Goal: Information Seeking & Learning: Find specific fact

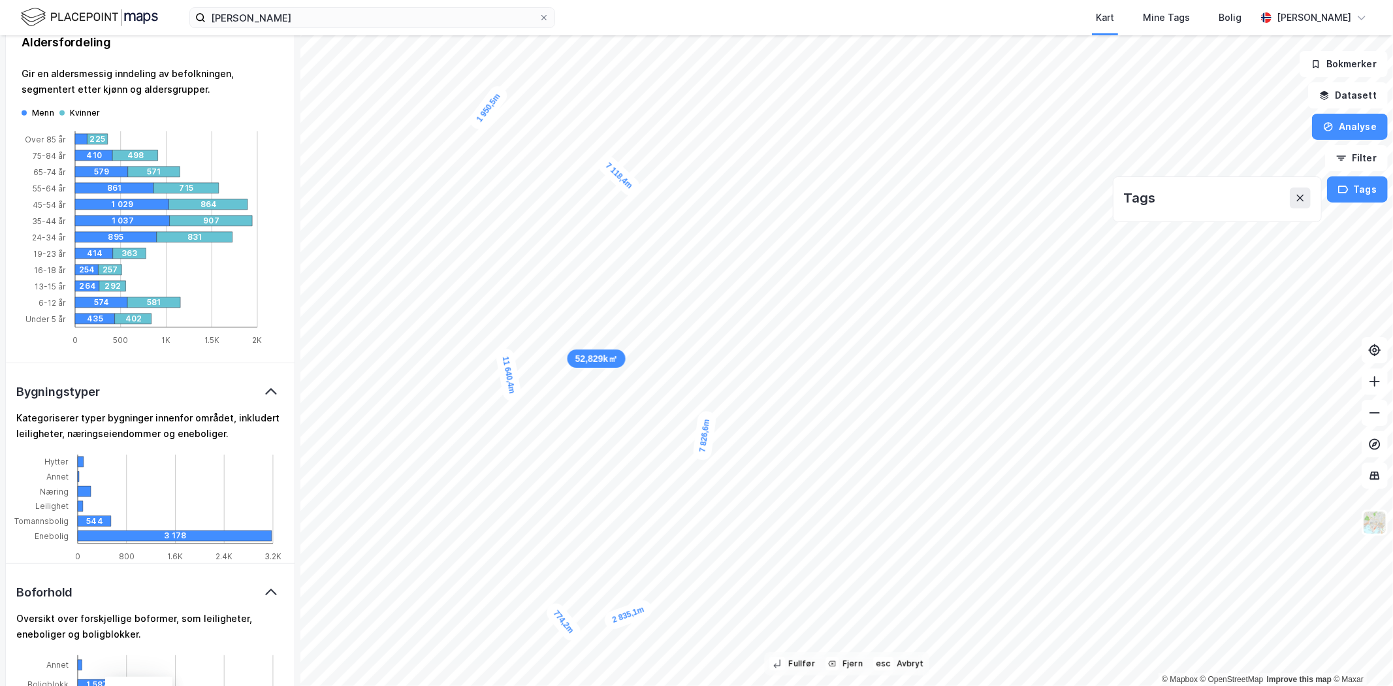
scroll to position [497, 0]
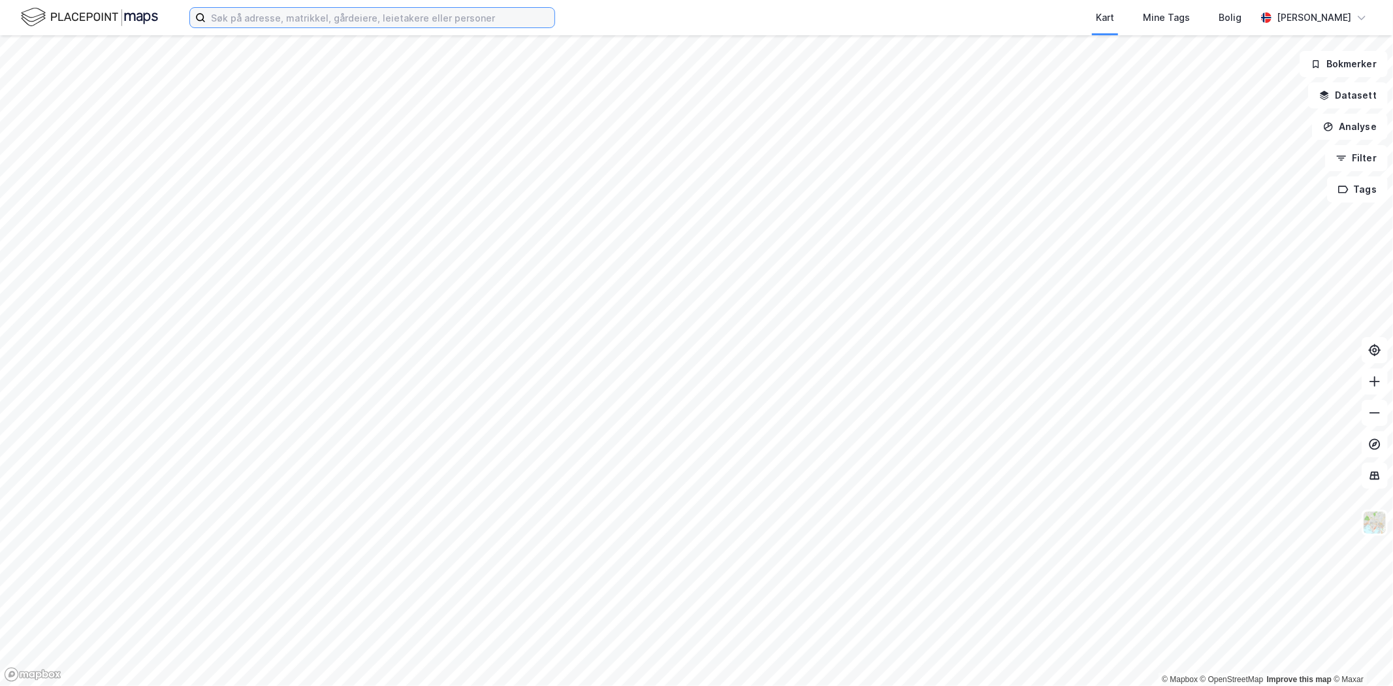
click at [278, 22] on input at bounding box center [380, 18] width 349 height 20
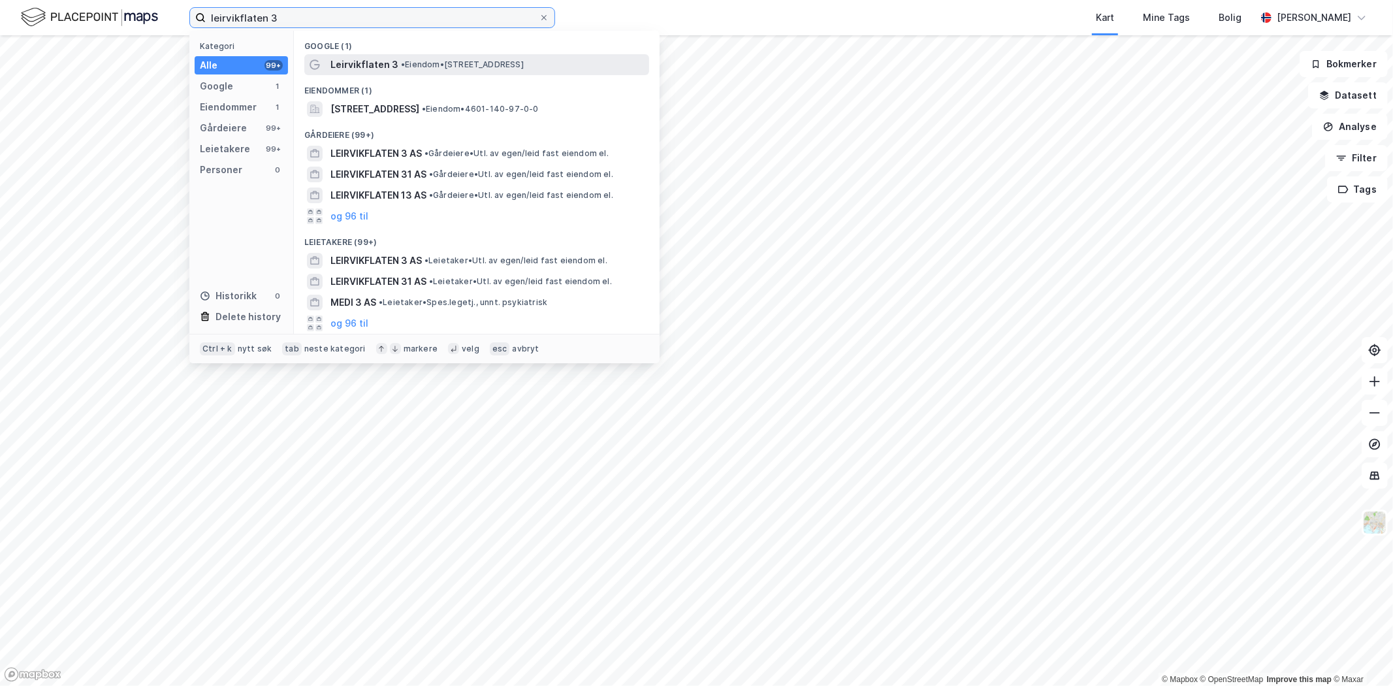
type input "leirvikflaten 3"
click at [331, 71] on span "Leirvikflaten 3" at bounding box center [365, 65] width 68 height 16
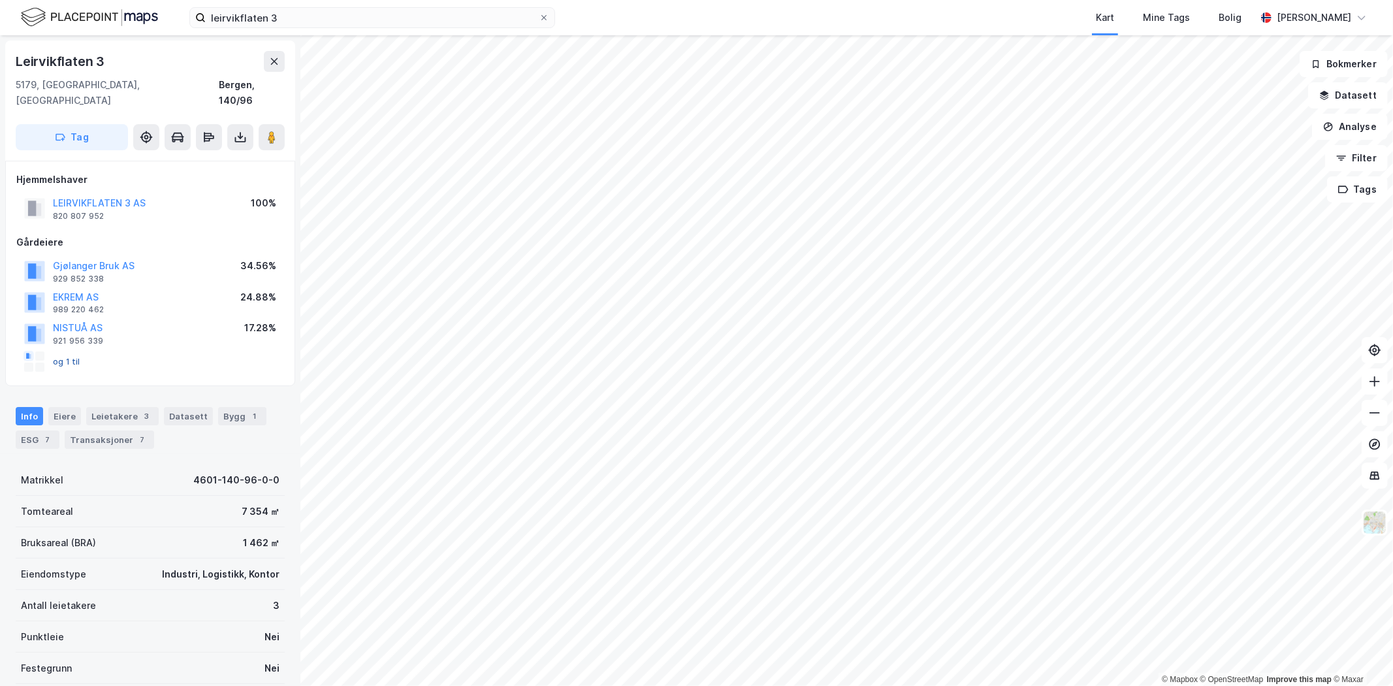
click at [0, 0] on button "og 1 til" at bounding box center [0, 0] width 0 height 0
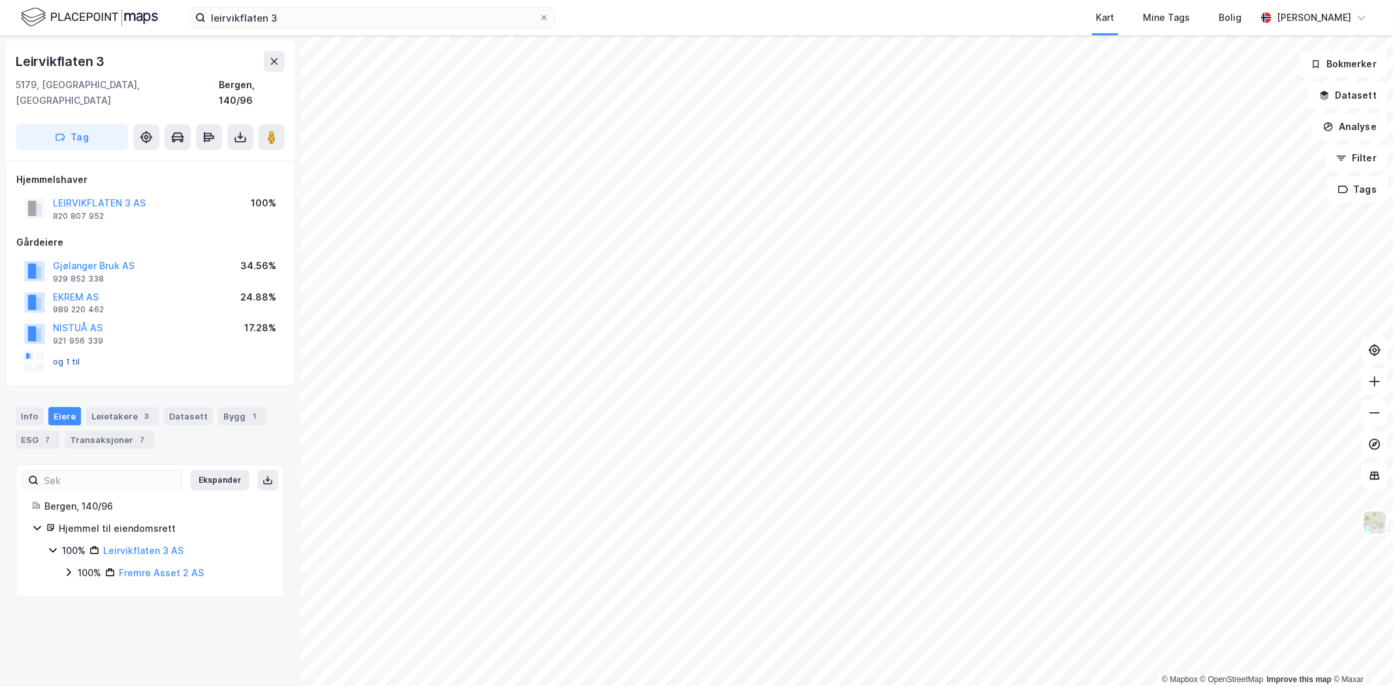
click at [0, 0] on button "og 1 til" at bounding box center [0, 0] width 0 height 0
click at [0, 0] on button "NISTUÅ AS" at bounding box center [0, 0] width 0 height 0
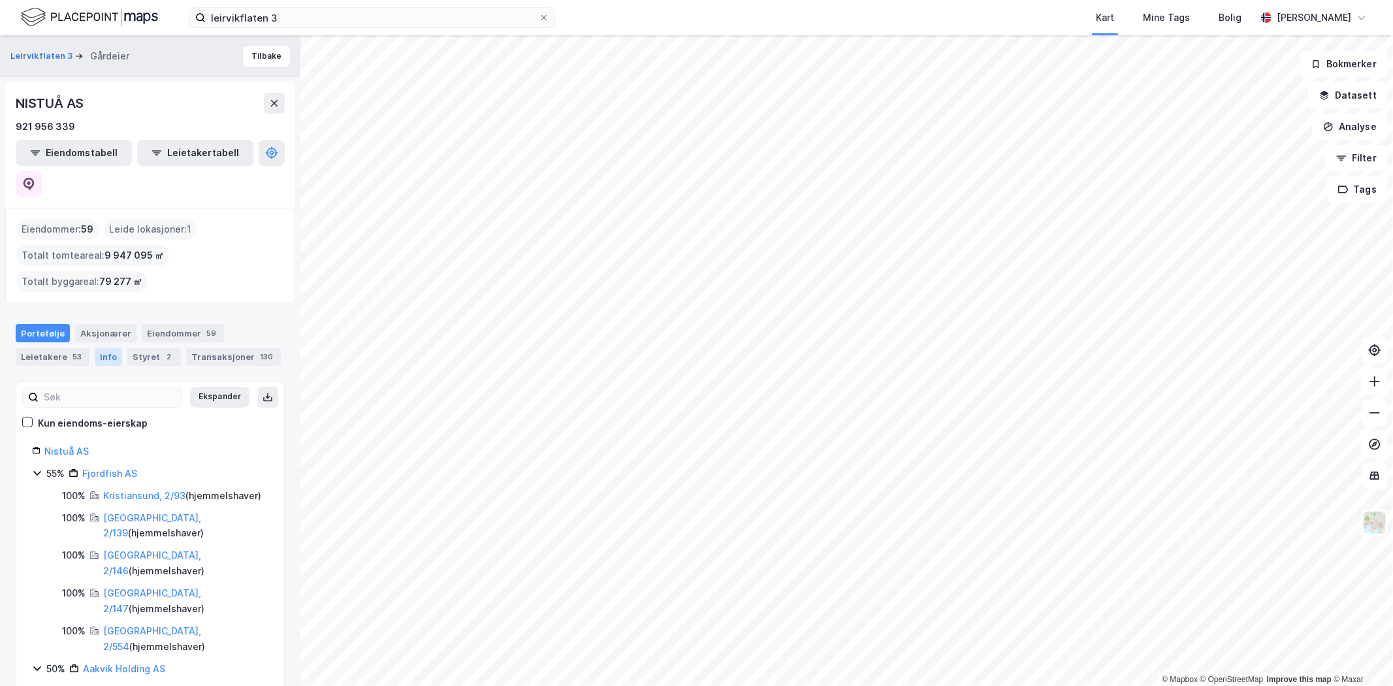
click at [105, 347] on div "Info" at bounding box center [108, 356] width 27 height 18
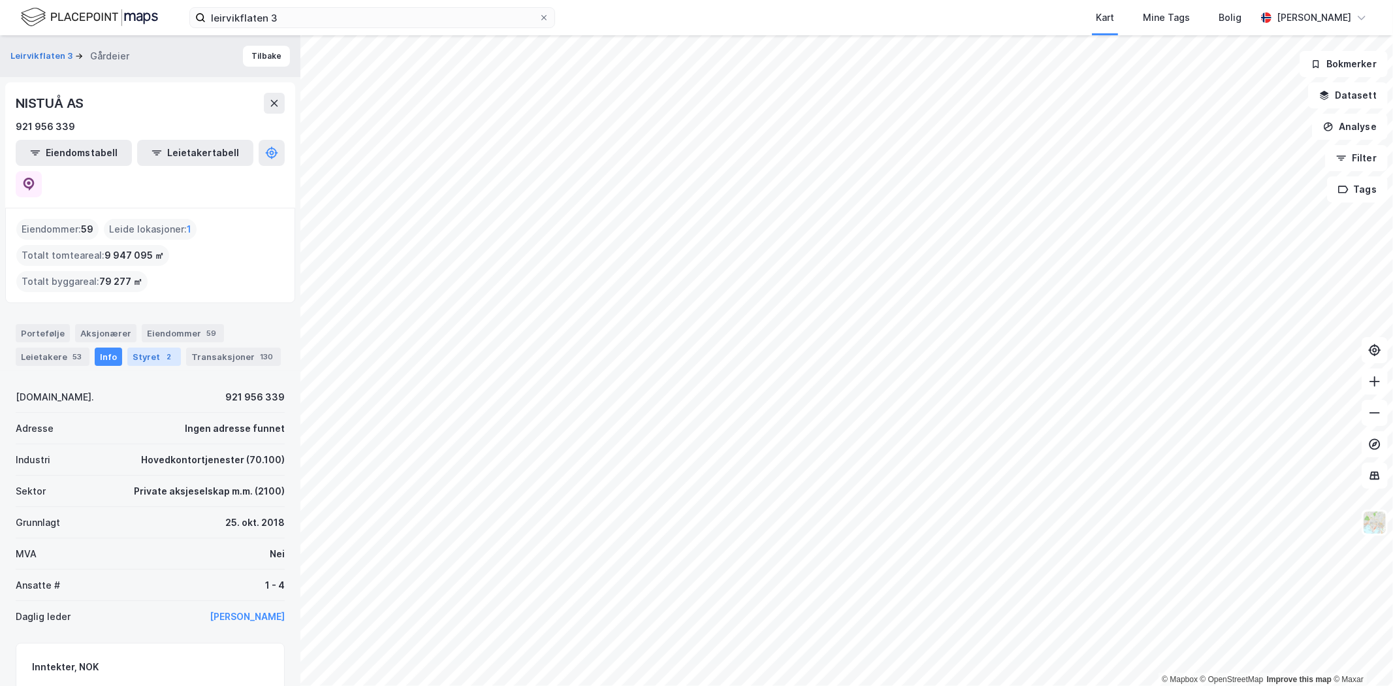
click at [127, 347] on div "Styret 2" at bounding box center [154, 356] width 54 height 18
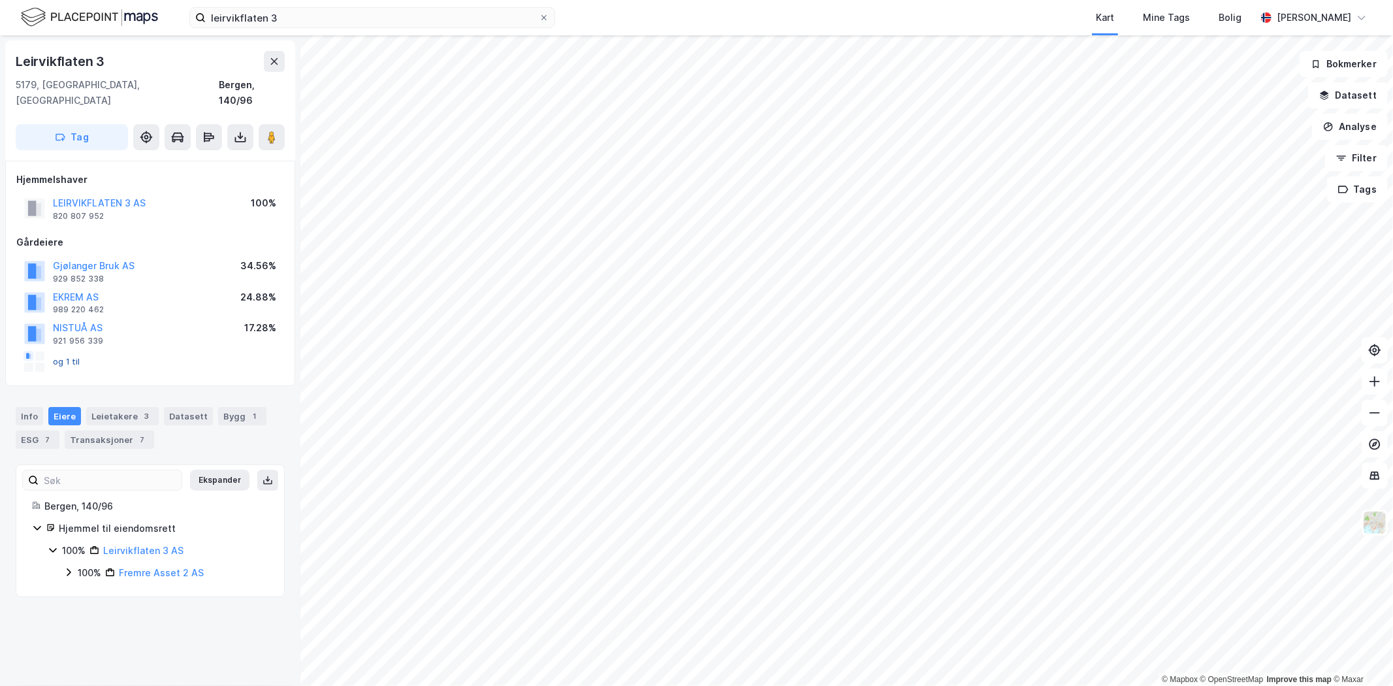
click at [0, 0] on button "og 1 til" at bounding box center [0, 0] width 0 height 0
click at [37, 351] on div at bounding box center [39, 355] width 9 height 9
click at [24, 351] on rect at bounding box center [29, 356] width 10 height 10
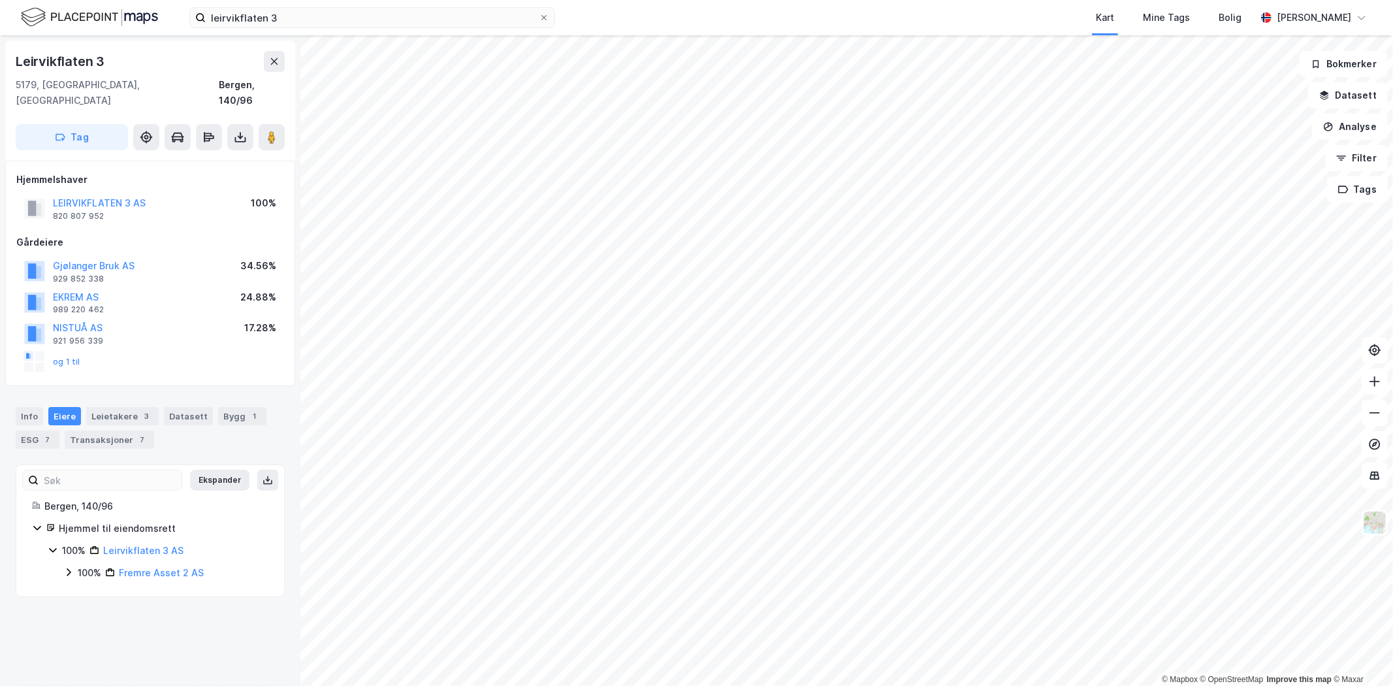
click at [67, 567] on icon at bounding box center [68, 572] width 10 height 10
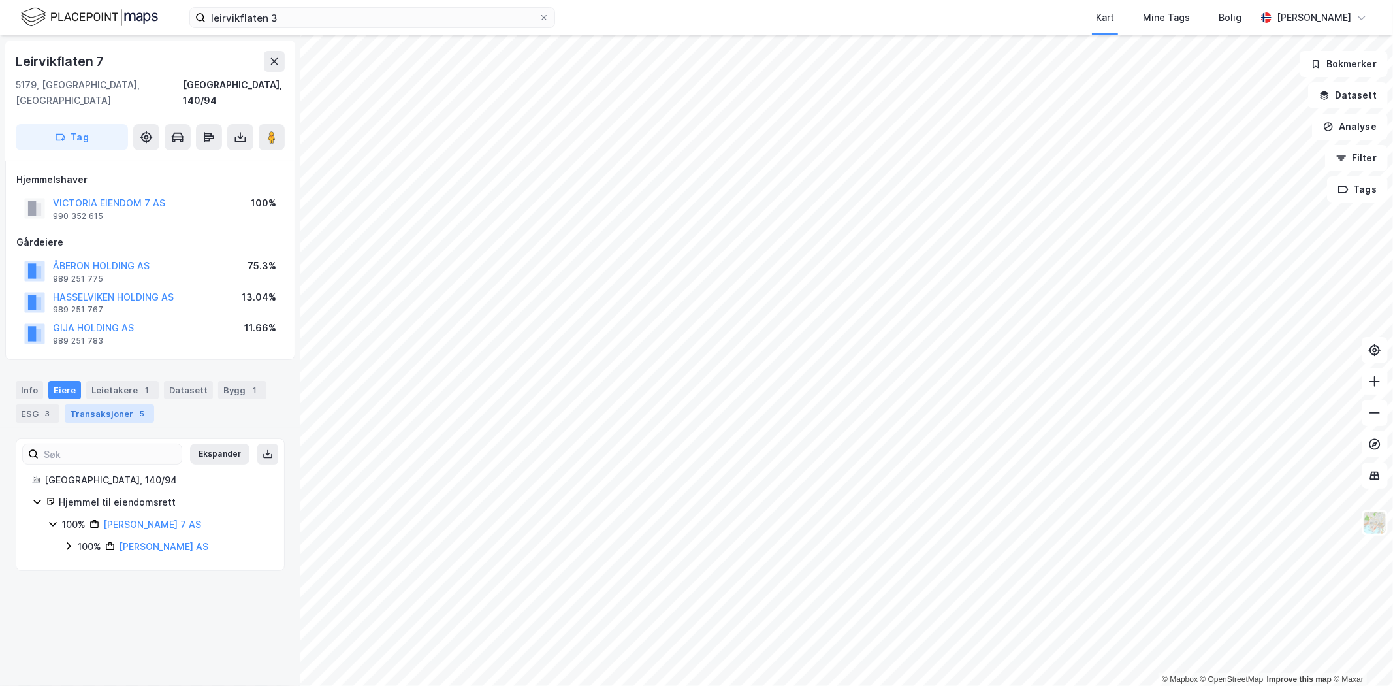
click at [112, 404] on div "Transaksjoner 5" at bounding box center [109, 413] width 89 height 18
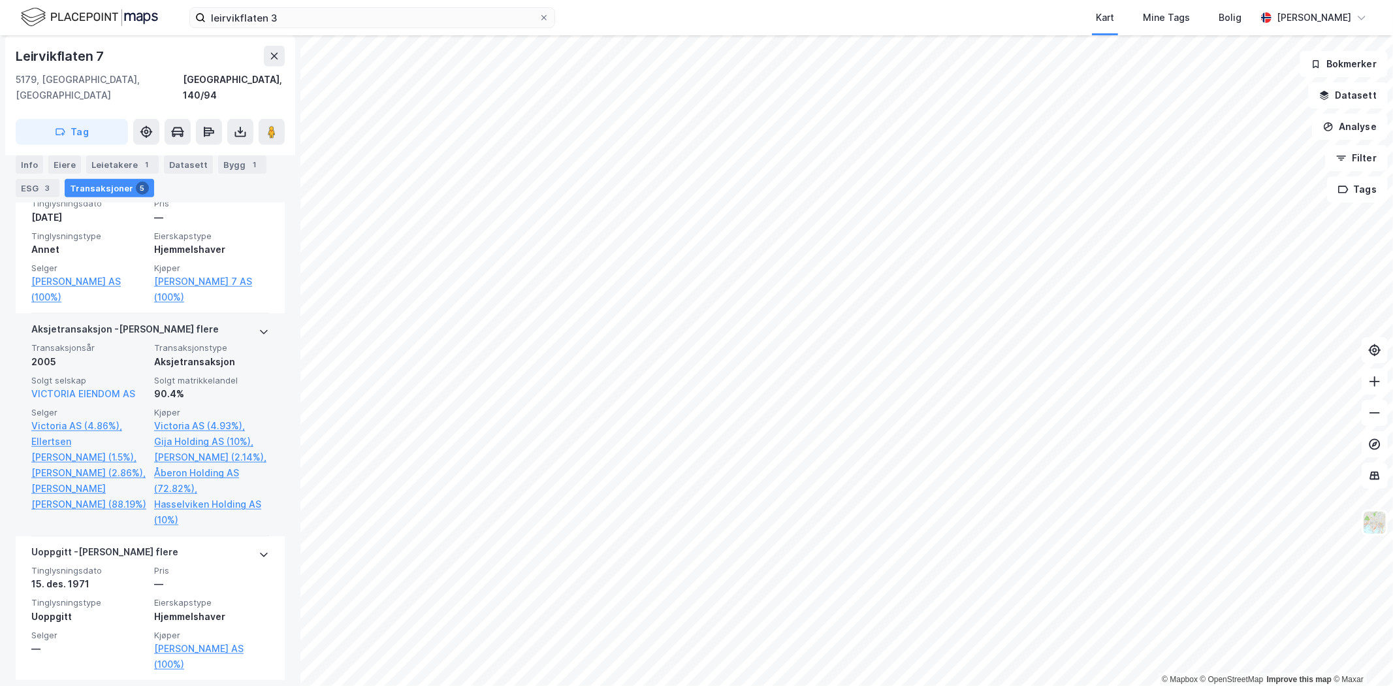
scroll to position [922, 0]
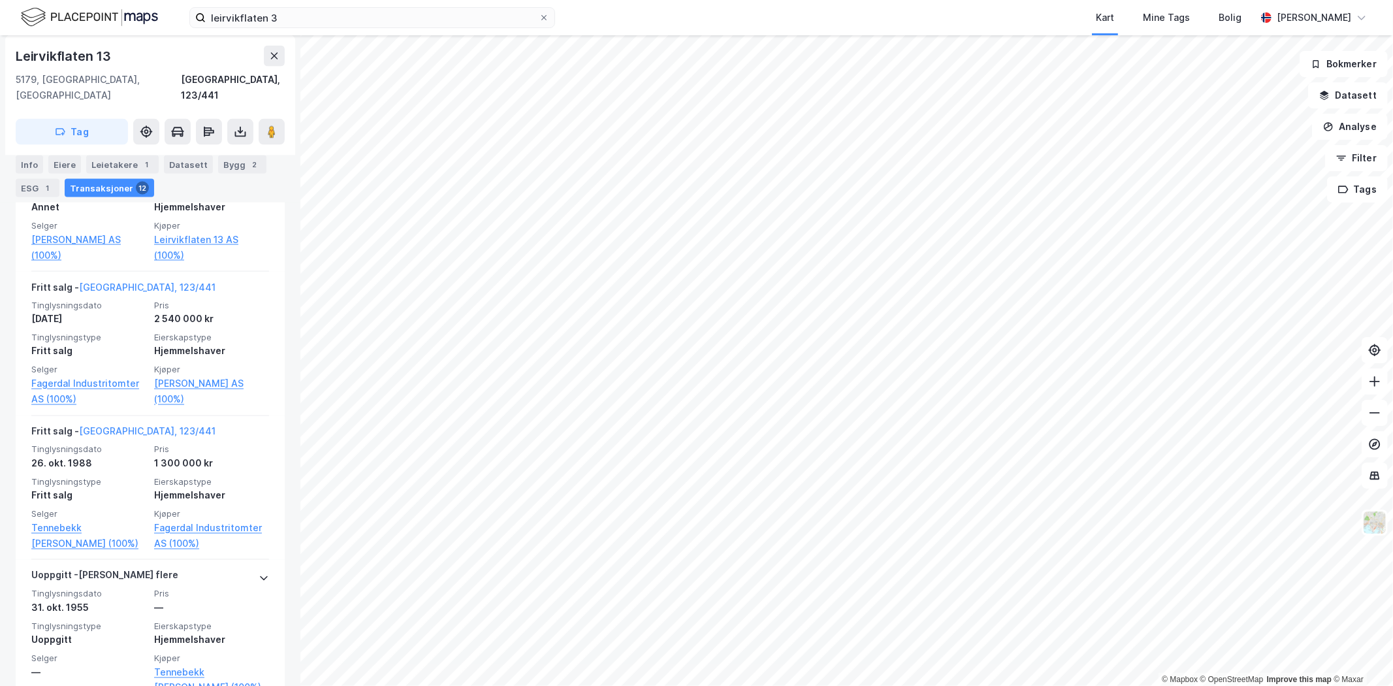
scroll to position [1822, 0]
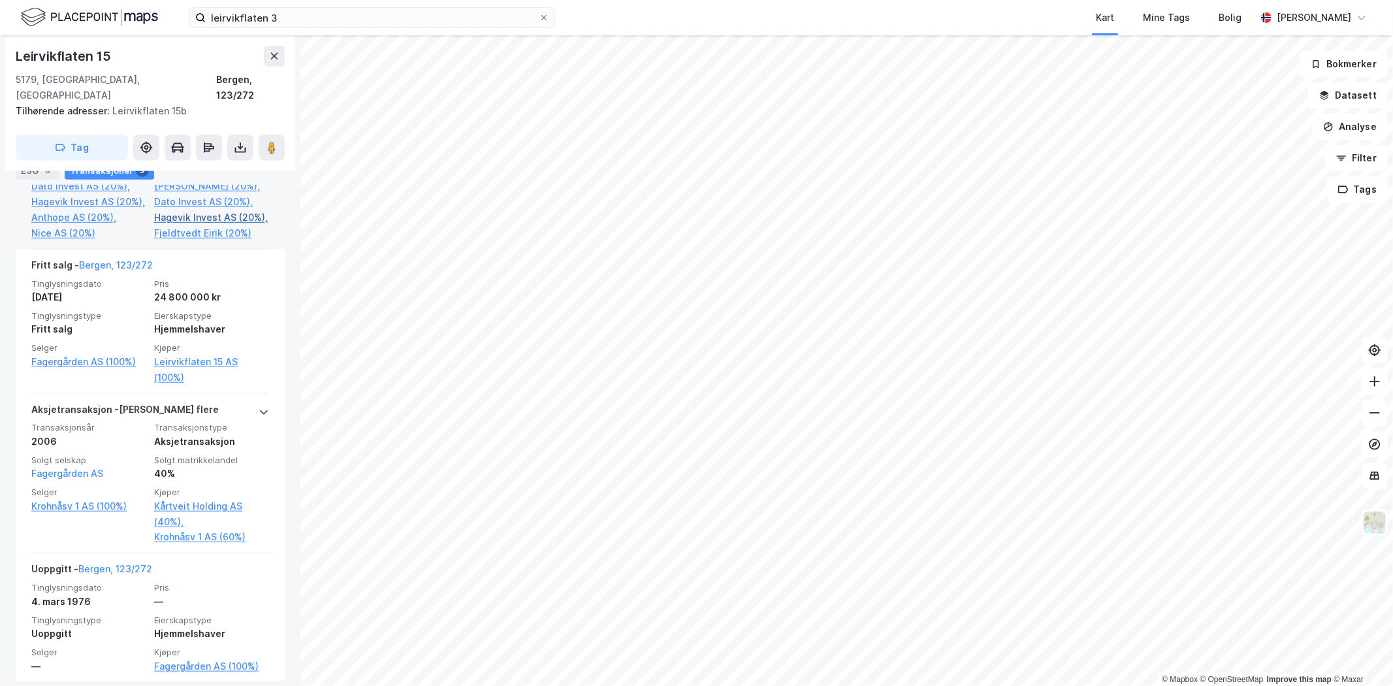
scroll to position [796, 0]
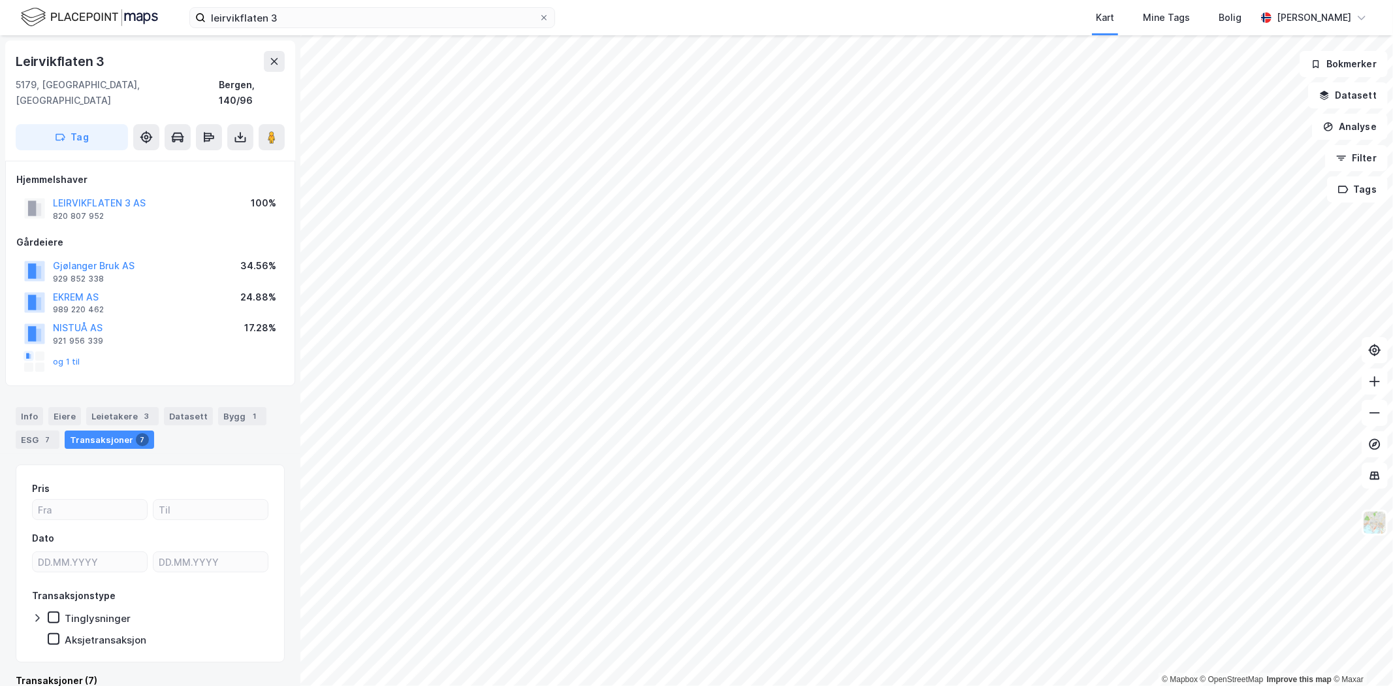
scroll to position [7, 0]
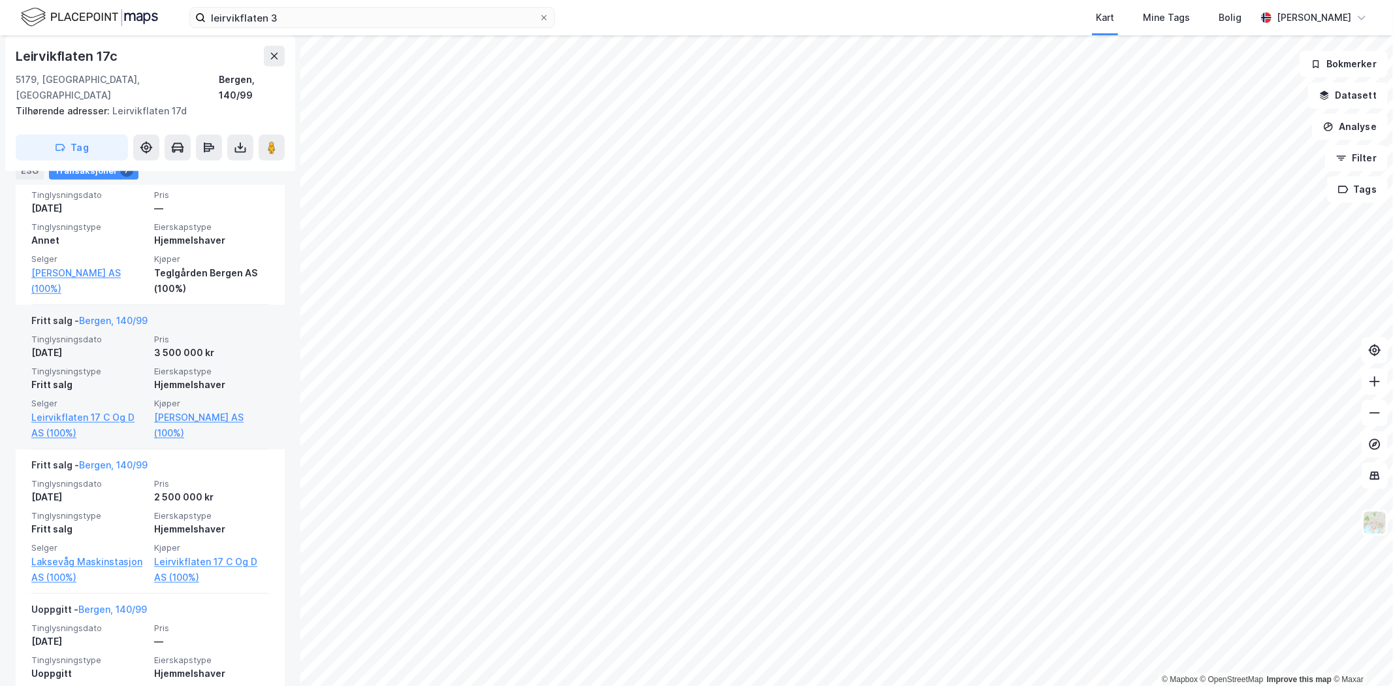
scroll to position [965, 0]
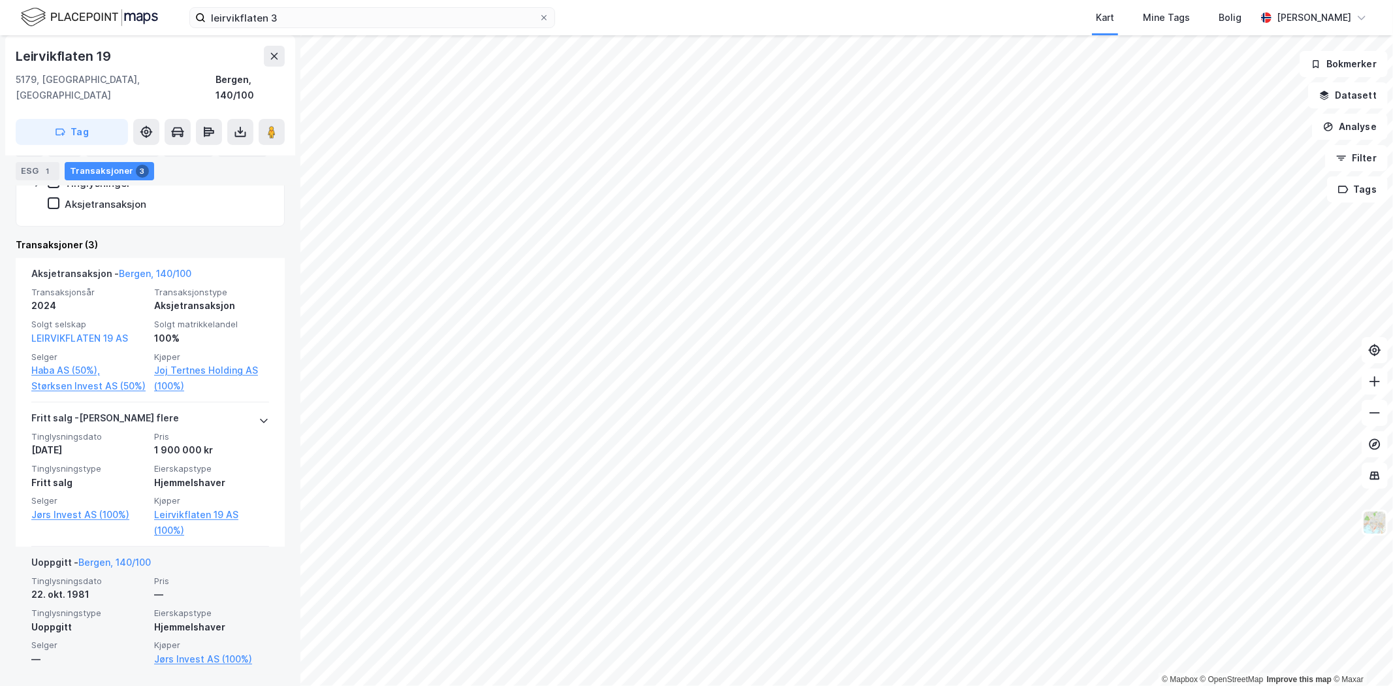
scroll to position [351, 0]
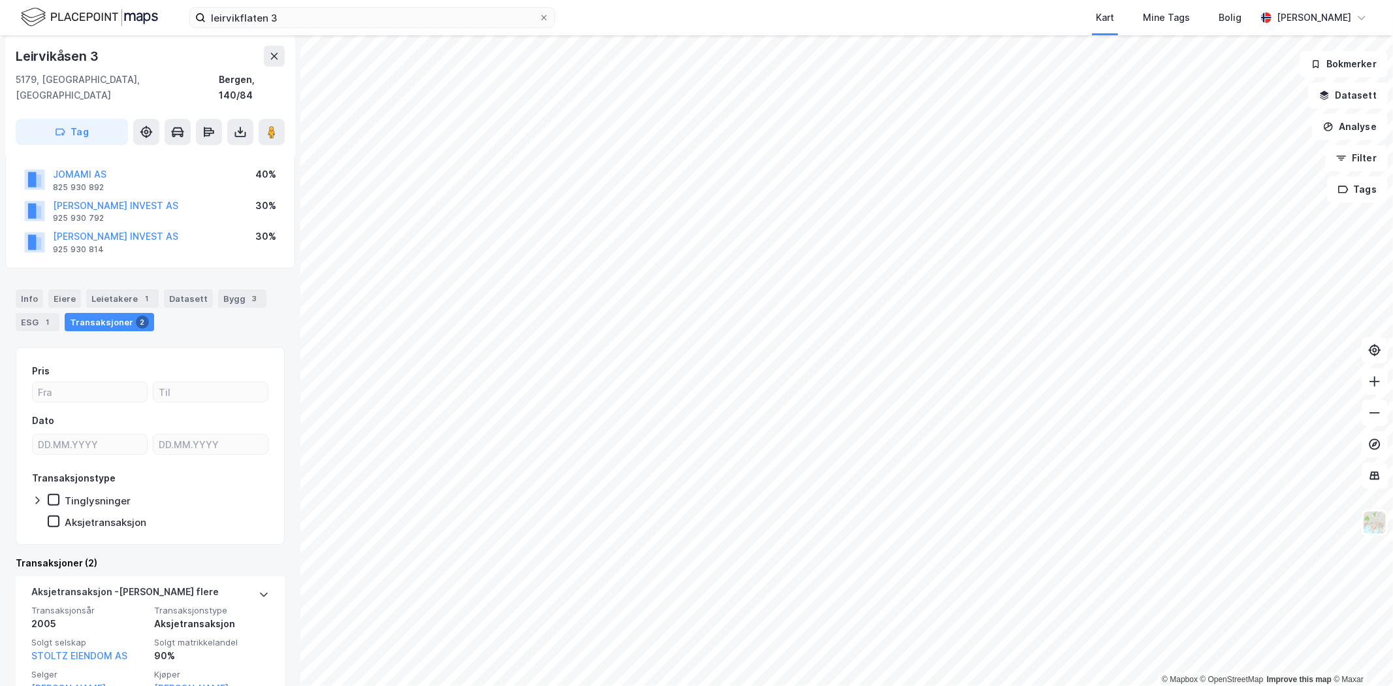
scroll to position [284, 0]
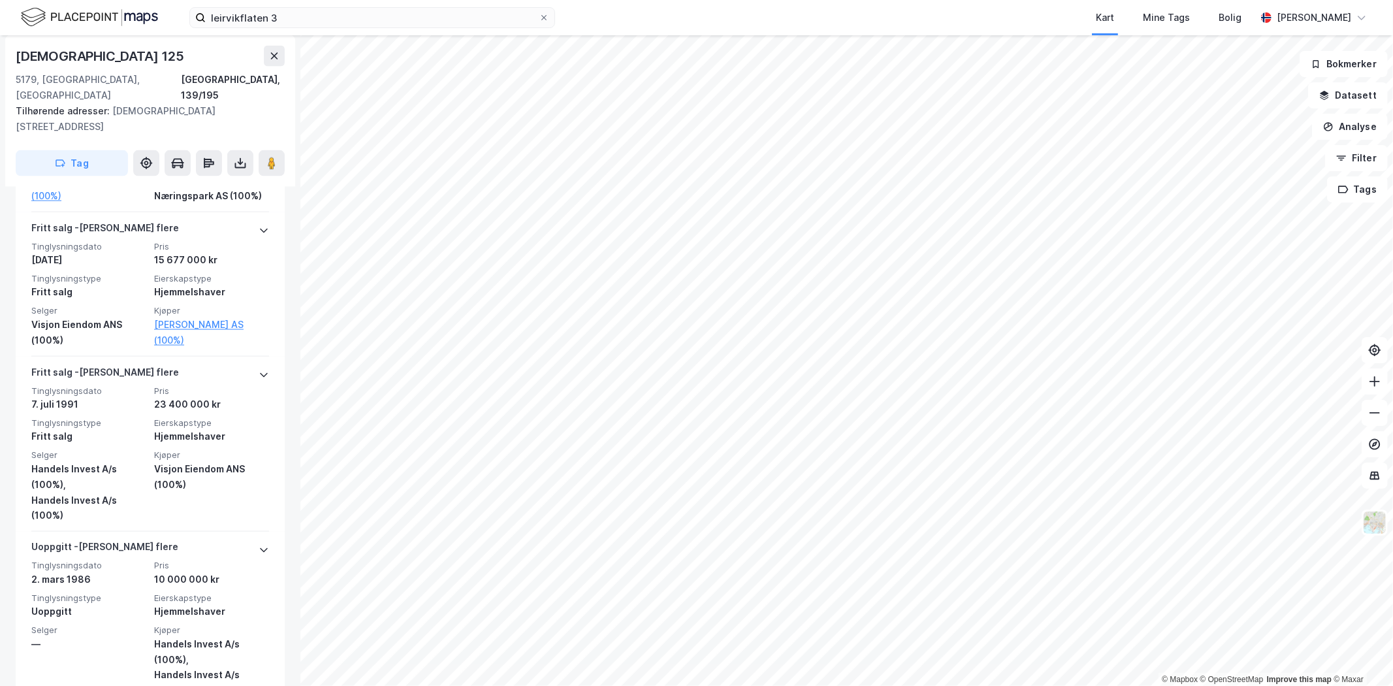
scroll to position [1611, 0]
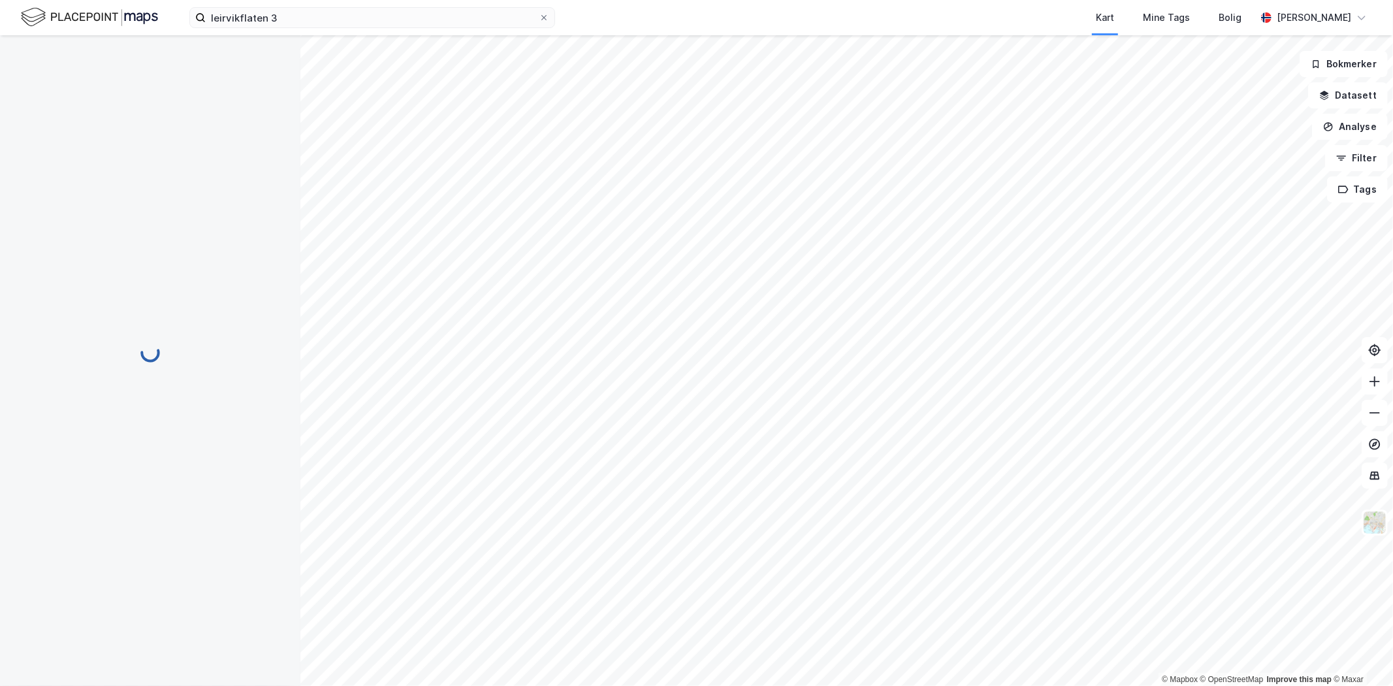
scroll to position [7, 0]
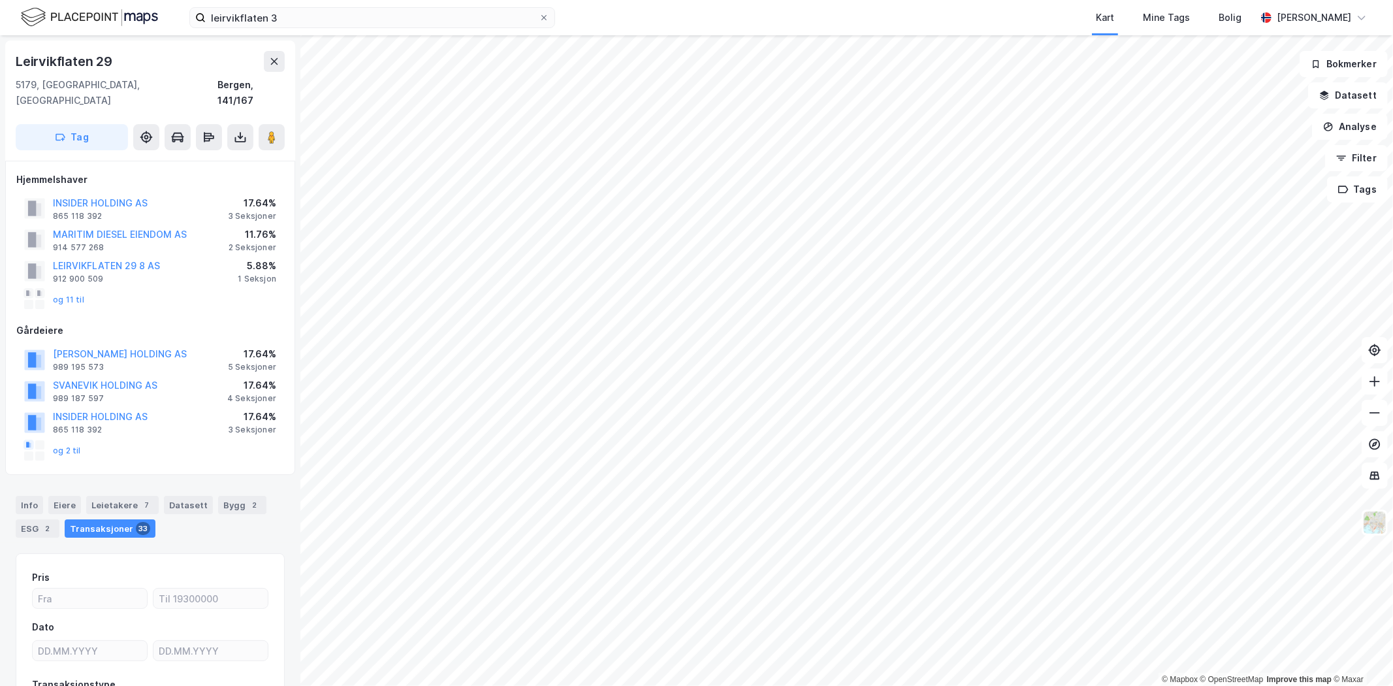
scroll to position [7, 0]
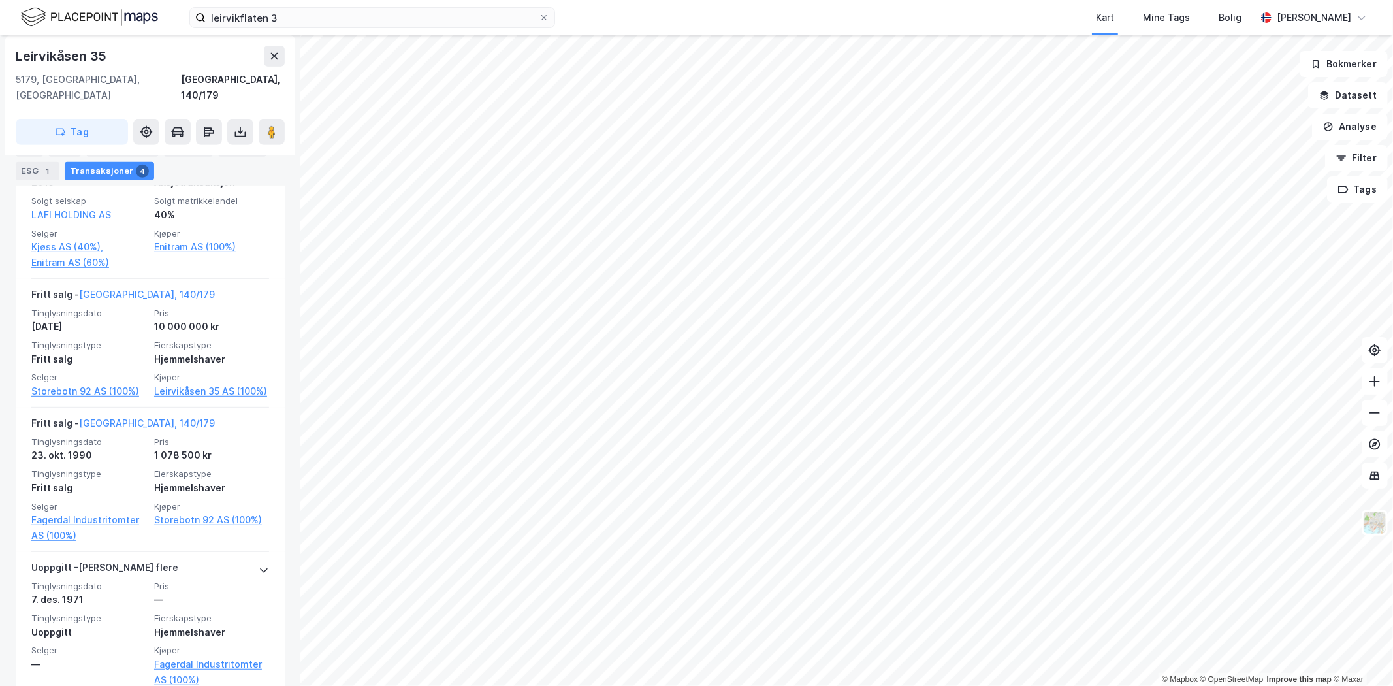
scroll to position [494, 0]
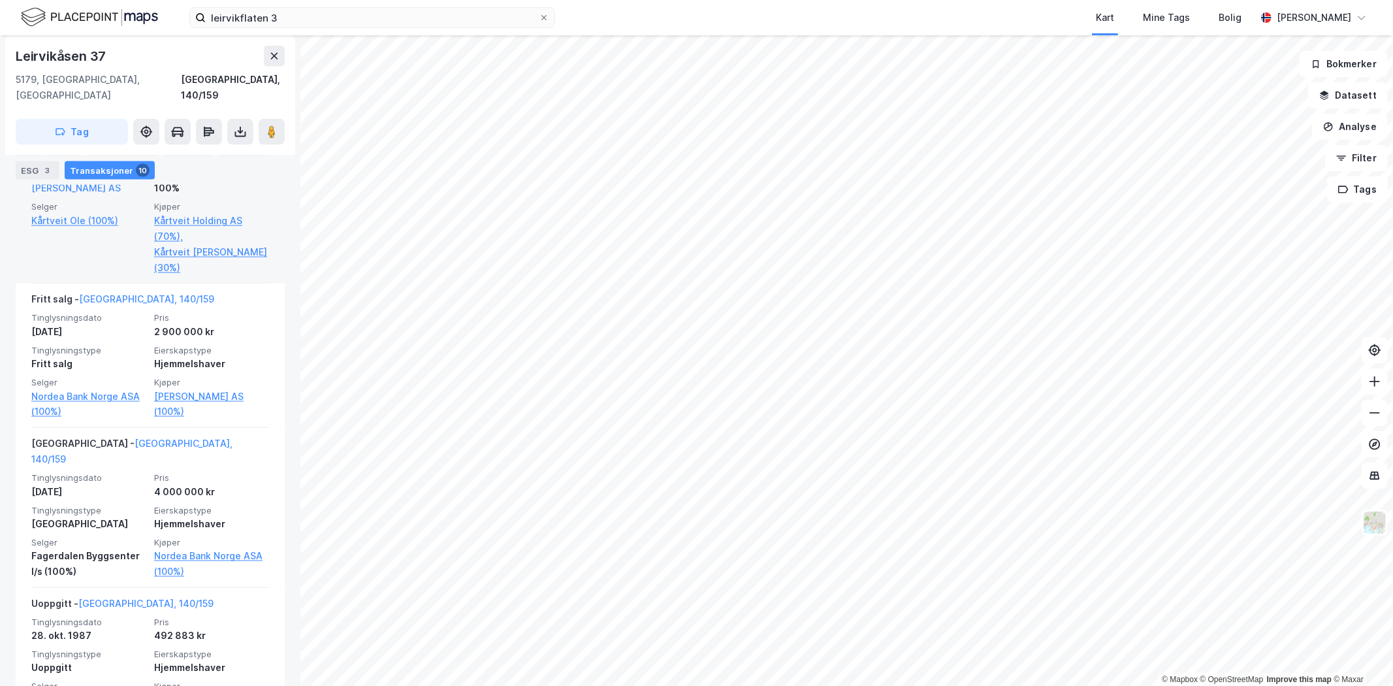
scroll to position [1502, 0]
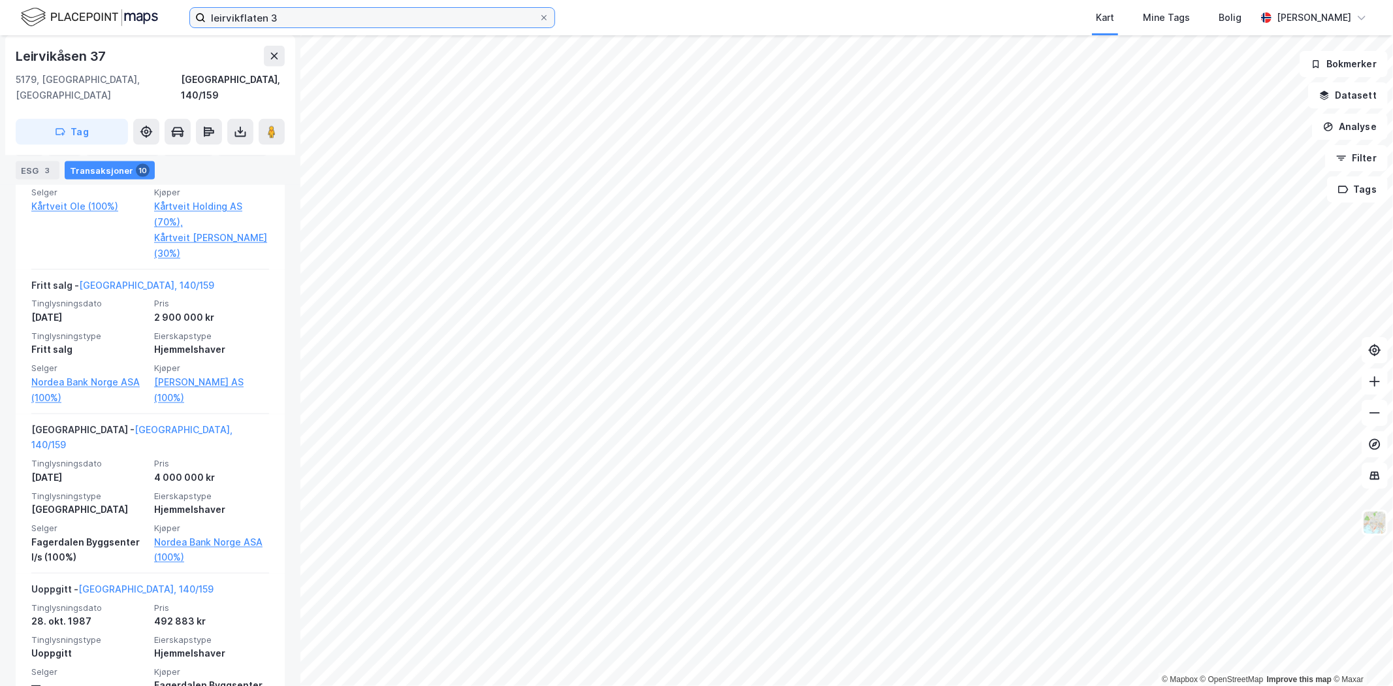
click at [252, 8] on input "leirvikflaten 3" at bounding box center [372, 18] width 333 height 20
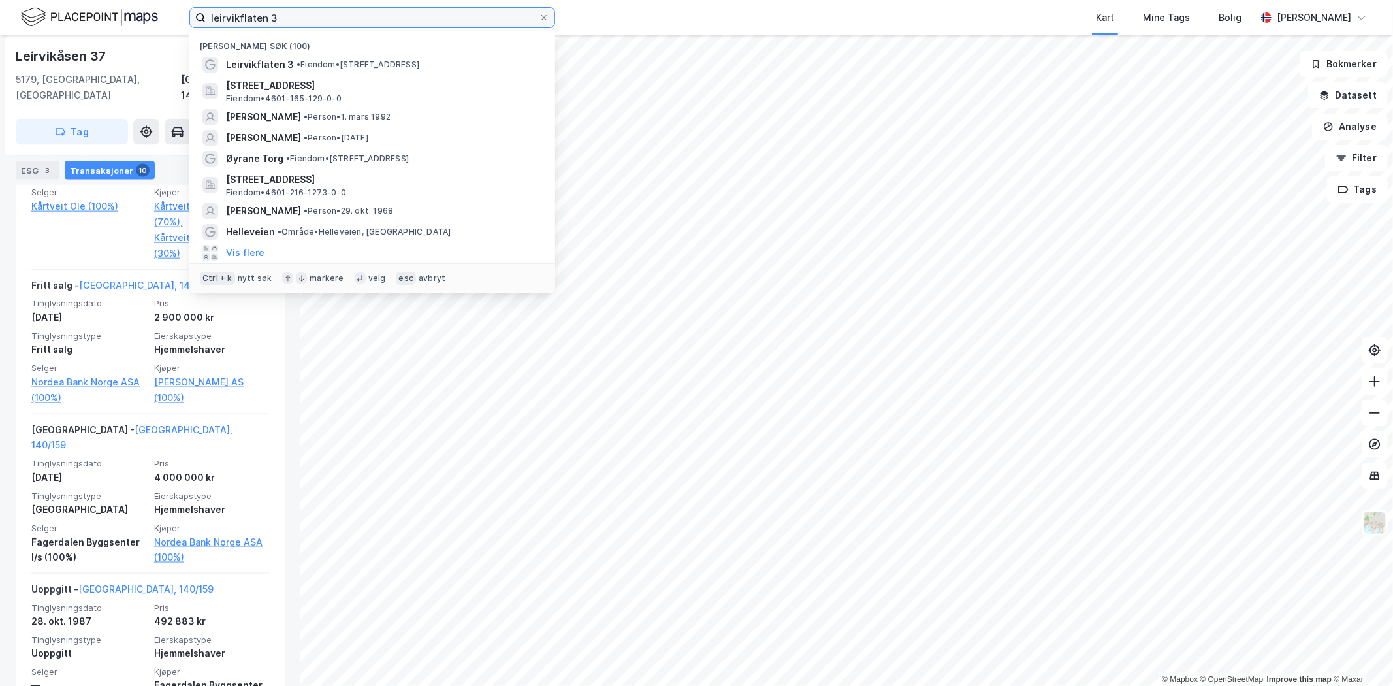
click at [252, 8] on input "leirvikflaten 3" at bounding box center [372, 18] width 333 height 20
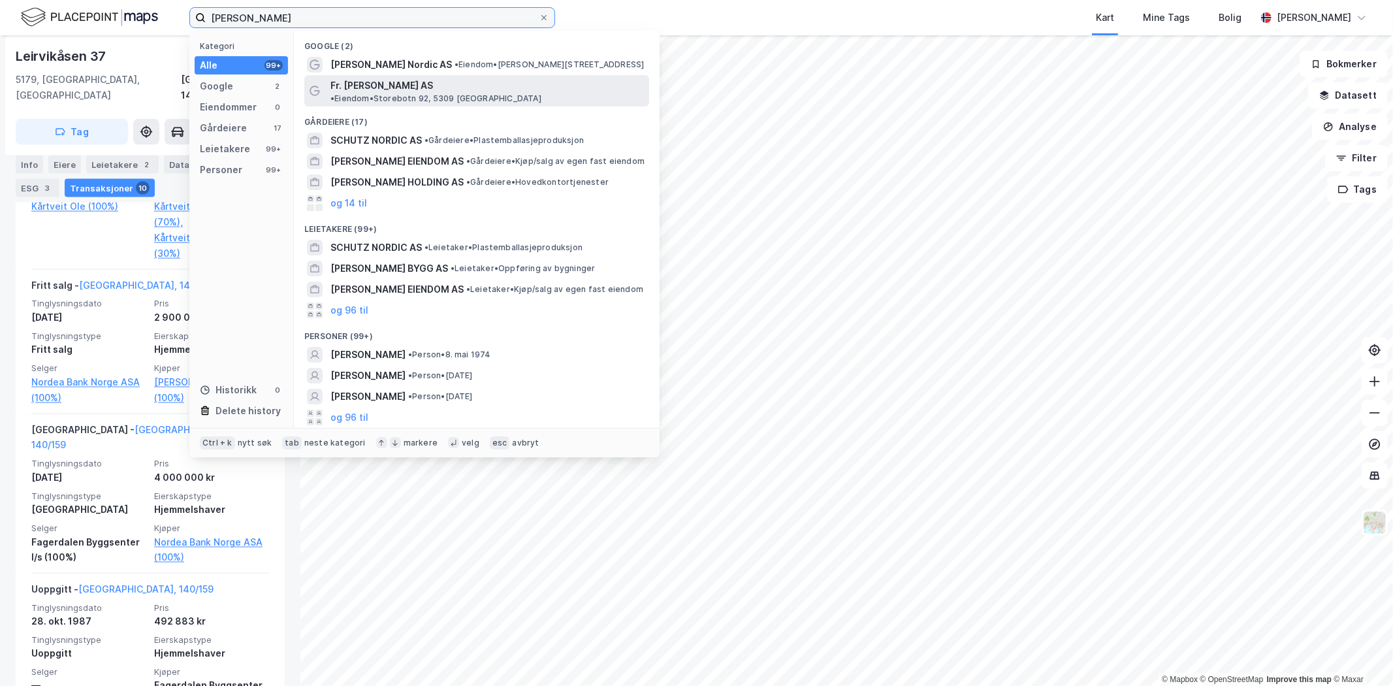
type input "[PERSON_NAME]"
click at [418, 93] on span "• Eiendom • [STREET_ADDRESS]" at bounding box center [436, 98] width 211 height 10
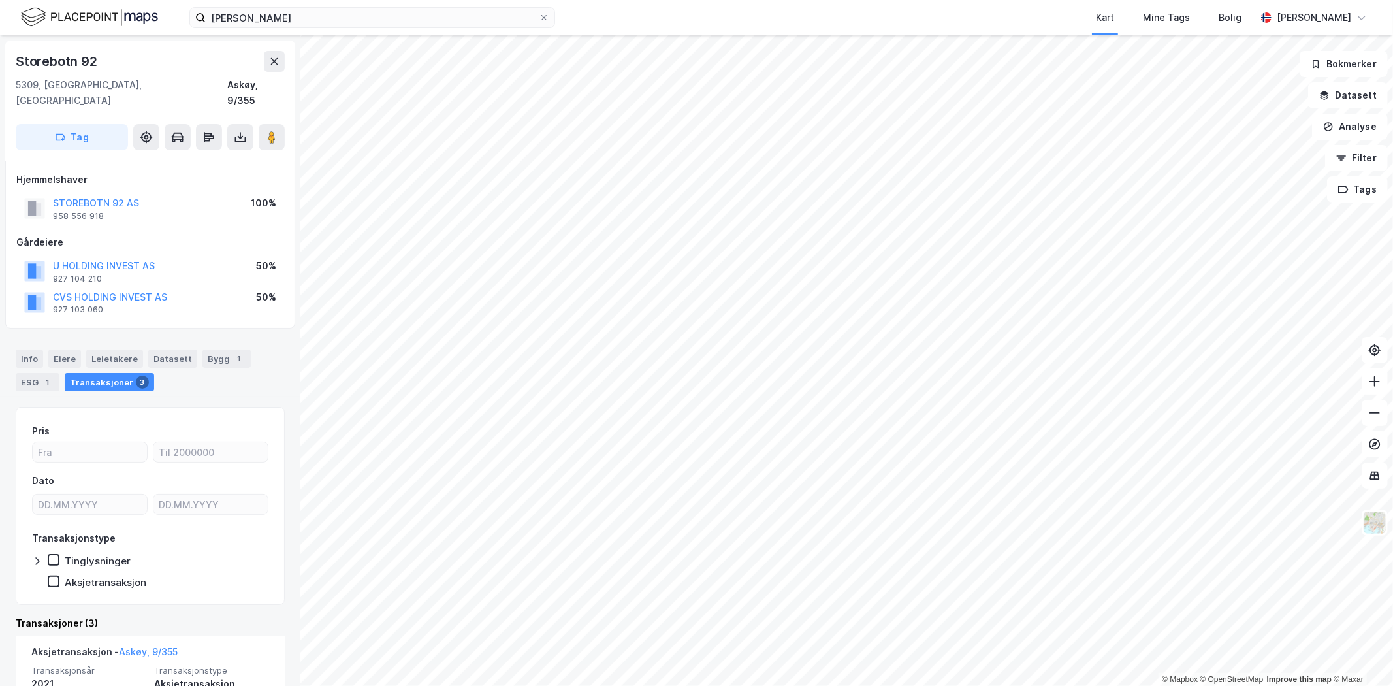
click at [103, 373] on div "Transaksjoner 3" at bounding box center [109, 382] width 89 height 18
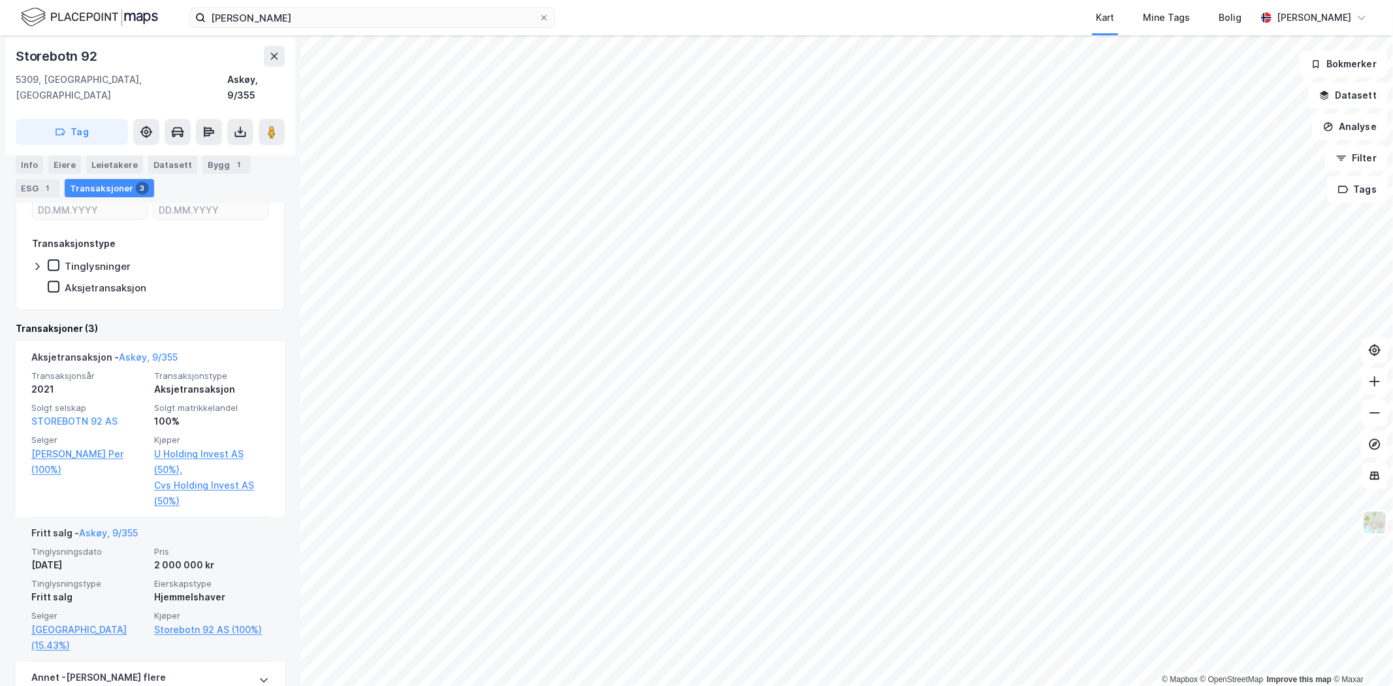
scroll to position [413, 0]
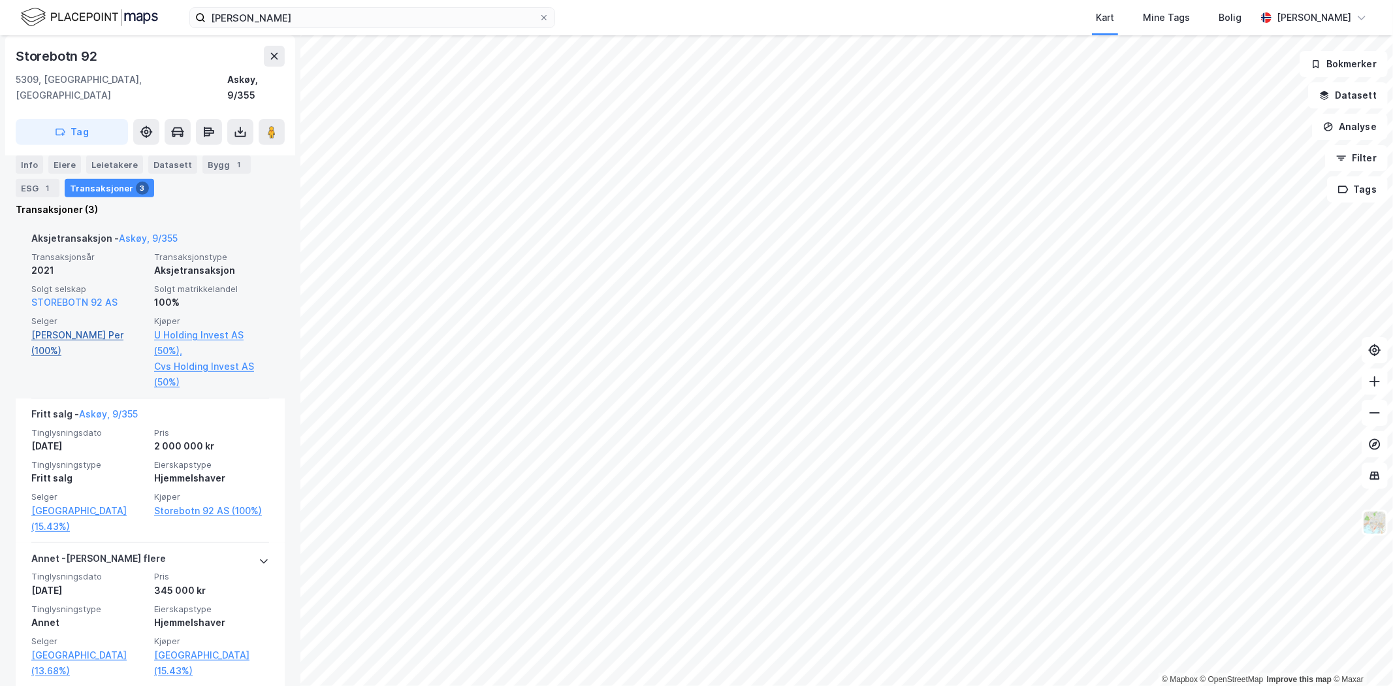
click at [52, 327] on link "[PERSON_NAME] Per (100%)" at bounding box center [88, 342] width 115 height 31
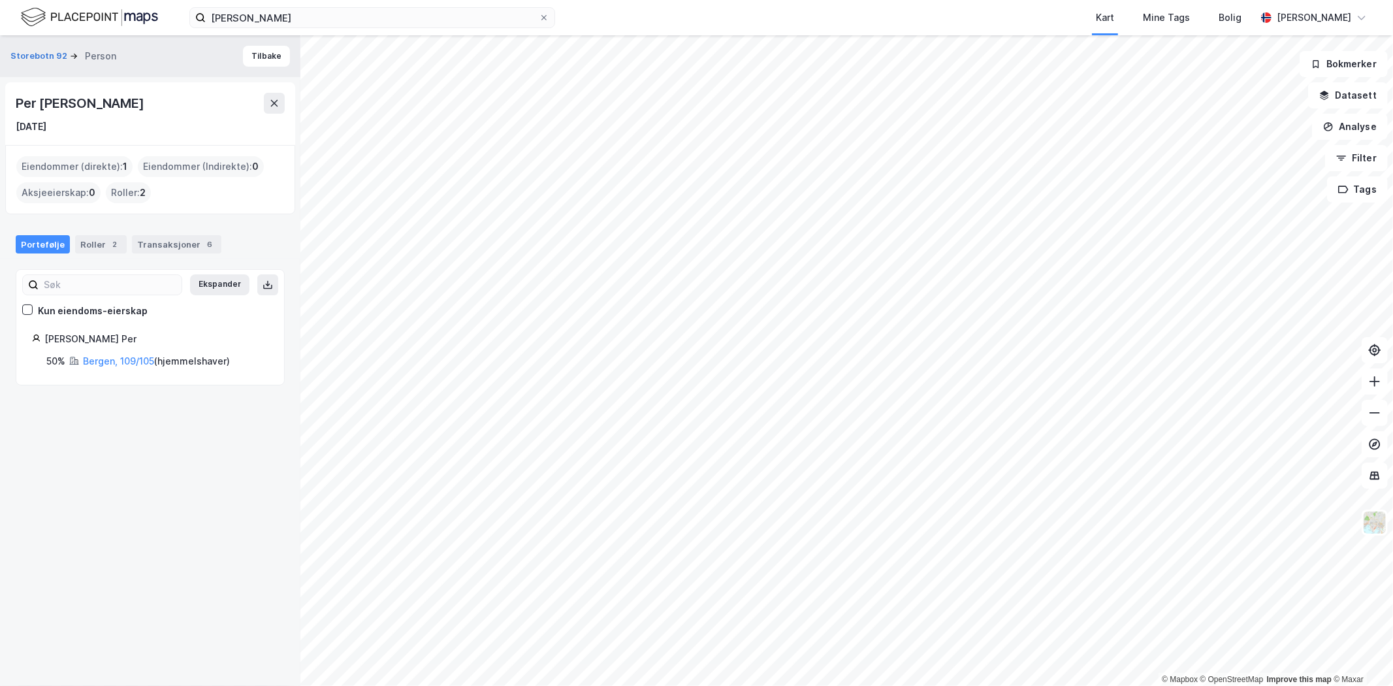
click at [74, 506] on div "Storebotn 92 Person Tilbake Per [PERSON_NAME] [DATE] Eiendommer (direkte) : 1 E…" at bounding box center [150, 360] width 300 height 651
click at [115, 363] on link "Bergen, 109/105" at bounding box center [118, 360] width 71 height 11
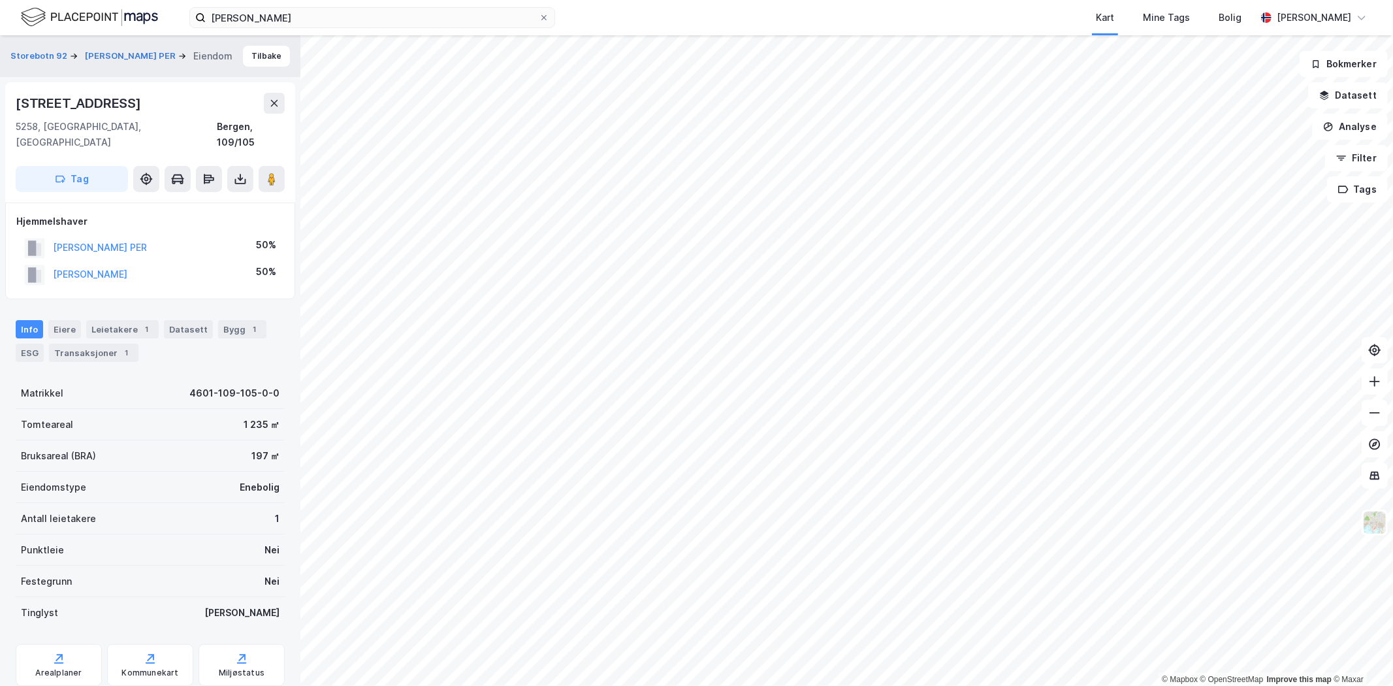
scroll to position [80, 0]
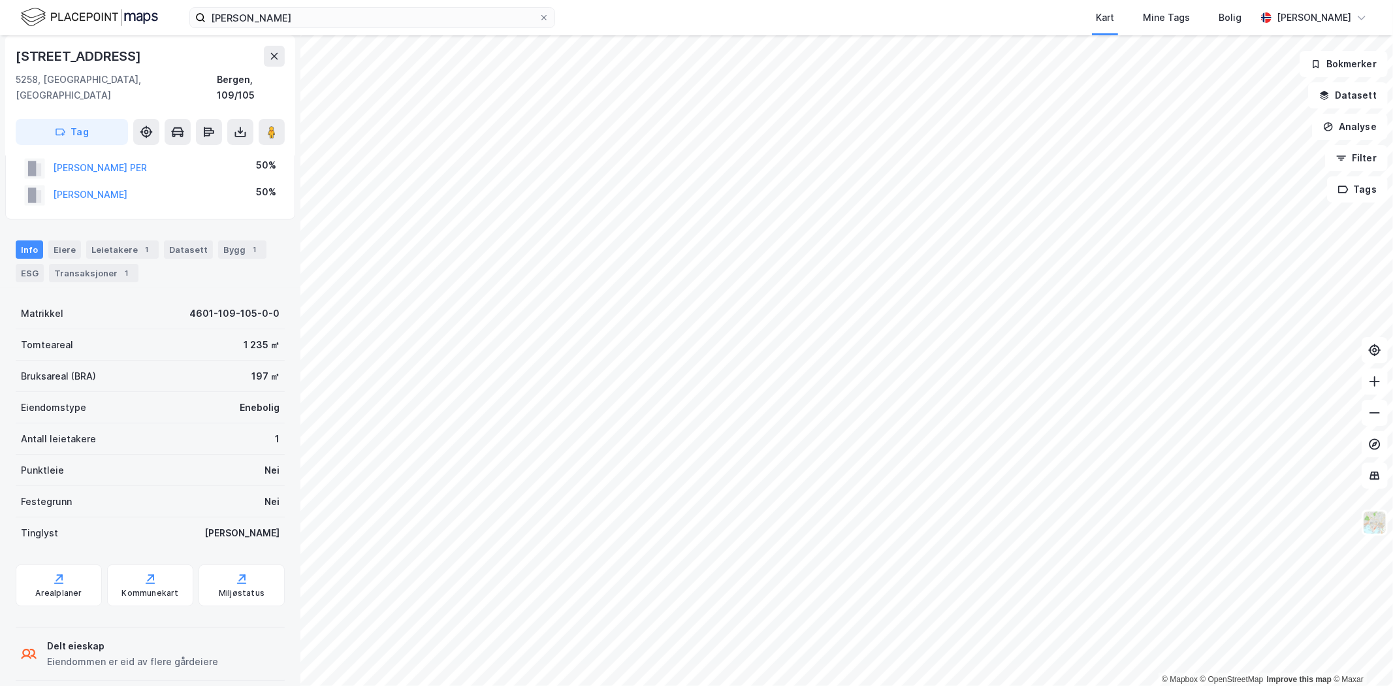
click at [79, 160] on div "[PERSON_NAME] PER" at bounding box center [100, 168] width 94 height 16
click at [0, 0] on button "[PERSON_NAME] PER" at bounding box center [0, 0] width 0 height 0
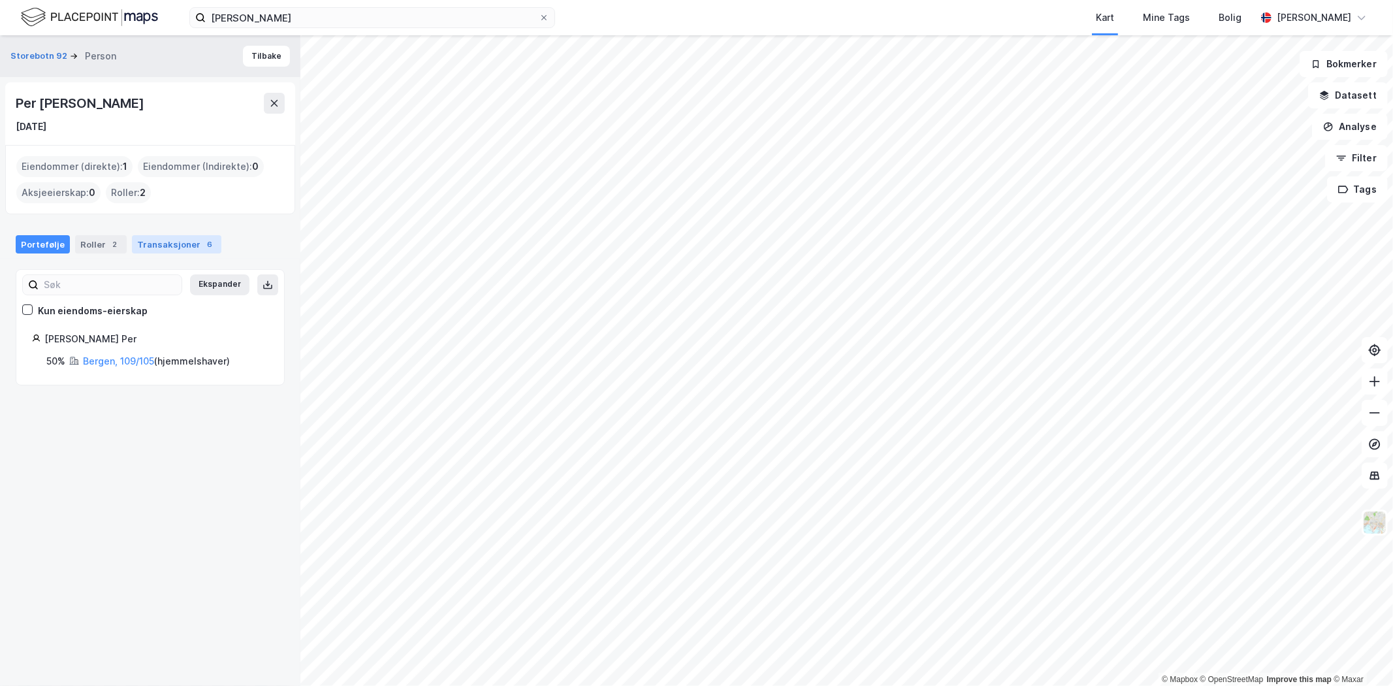
click at [178, 240] on div "Transaksjoner 6" at bounding box center [176, 244] width 89 height 18
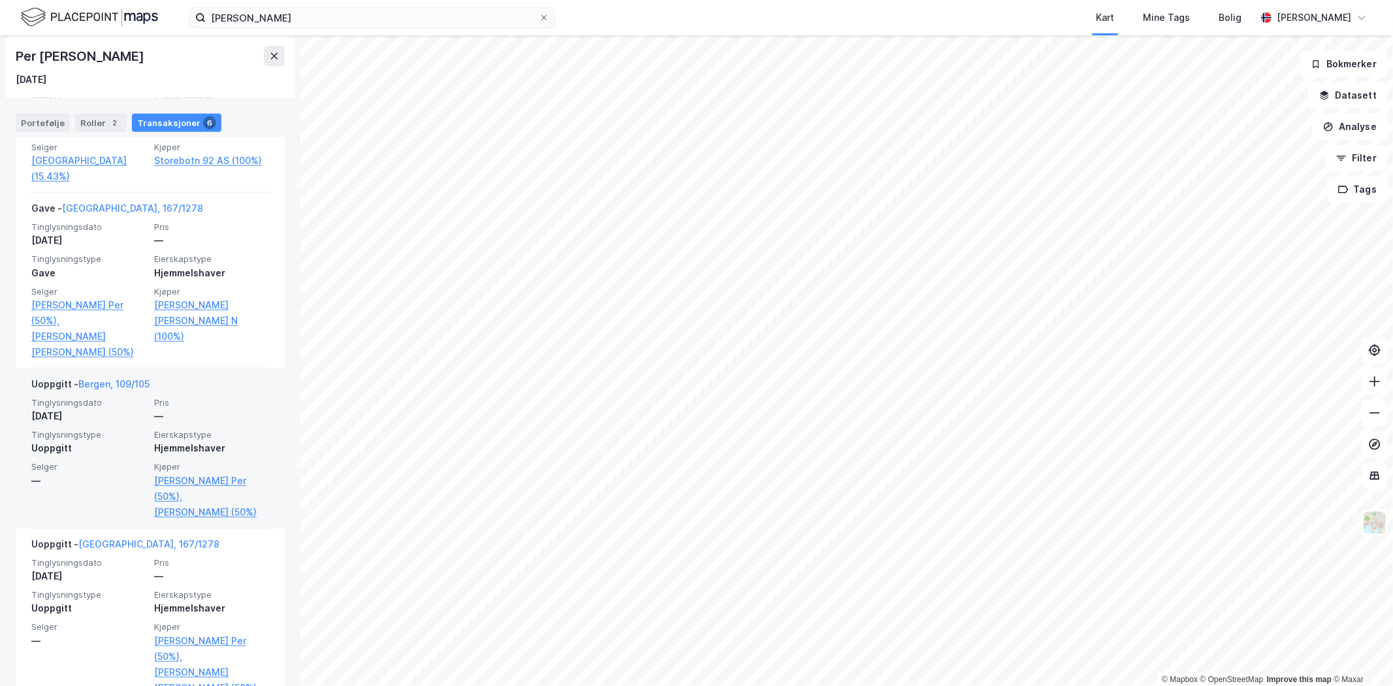
scroll to position [734, 0]
